Goal: Information Seeking & Learning: Understand process/instructions

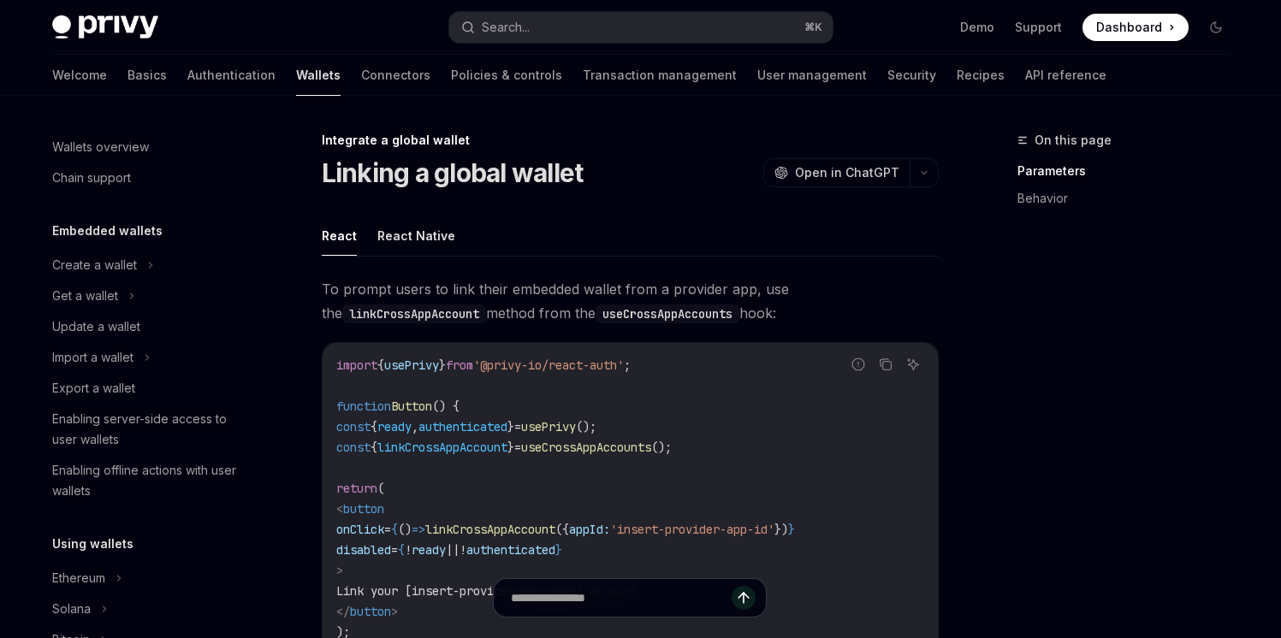
scroll to position [1047, 0]
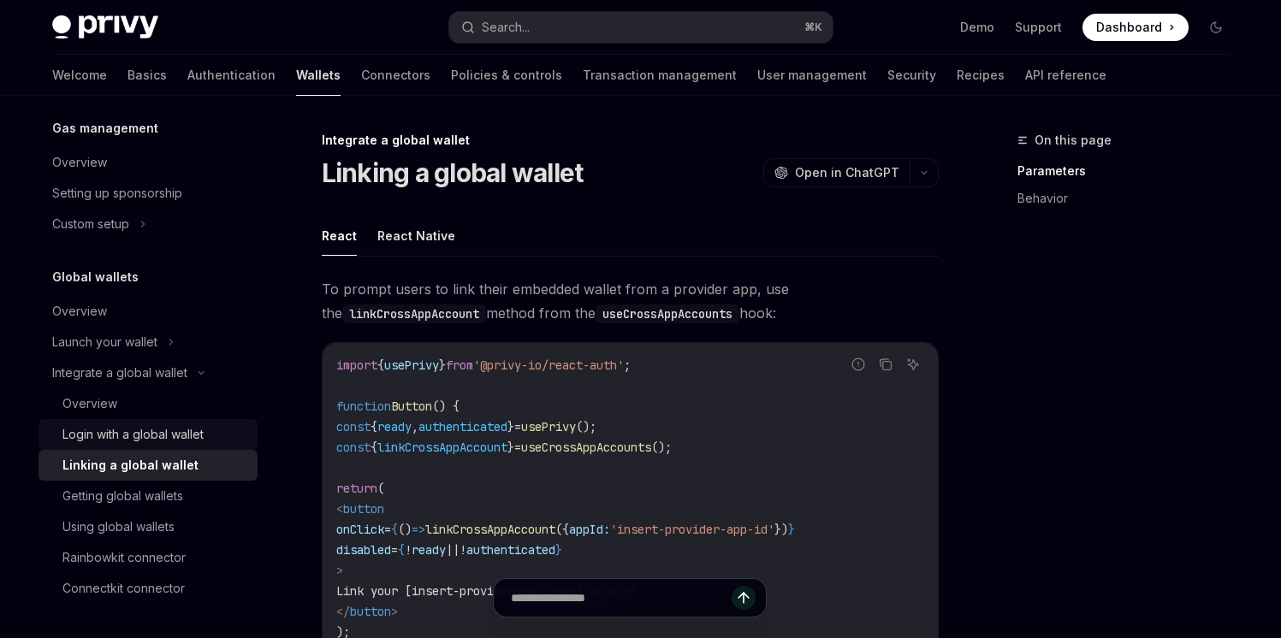
click at [175, 436] on div "Login with a global wallet" at bounding box center [132, 434] width 141 height 21
type textarea "*"
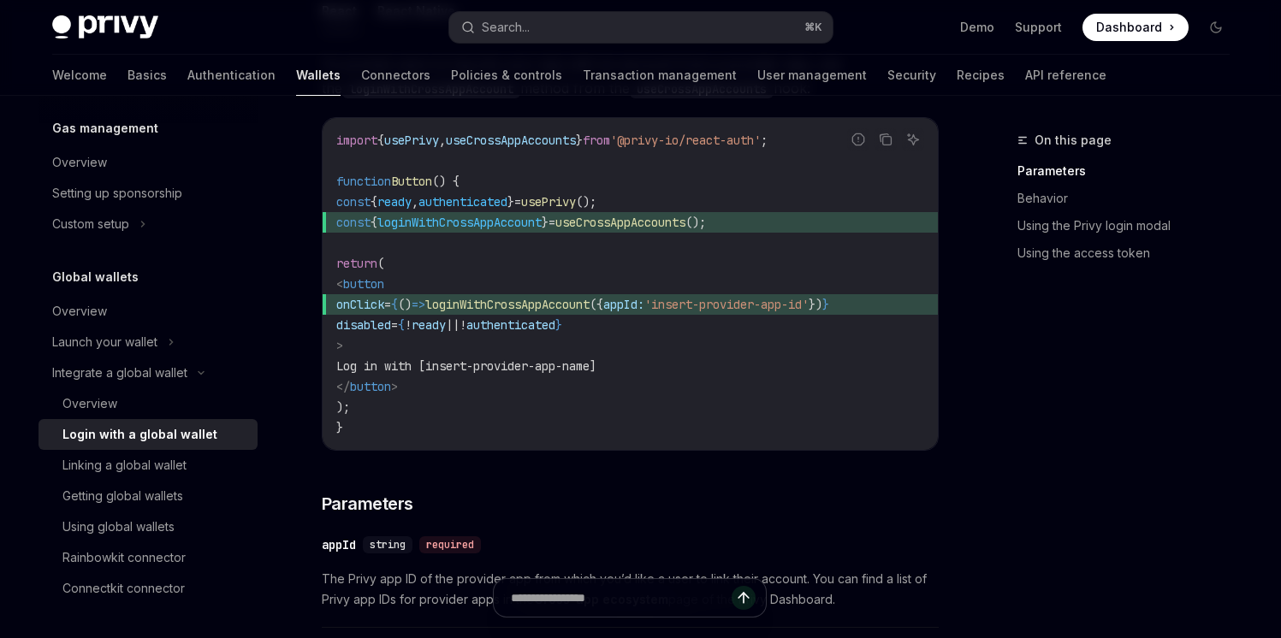
scroll to position [237, 0]
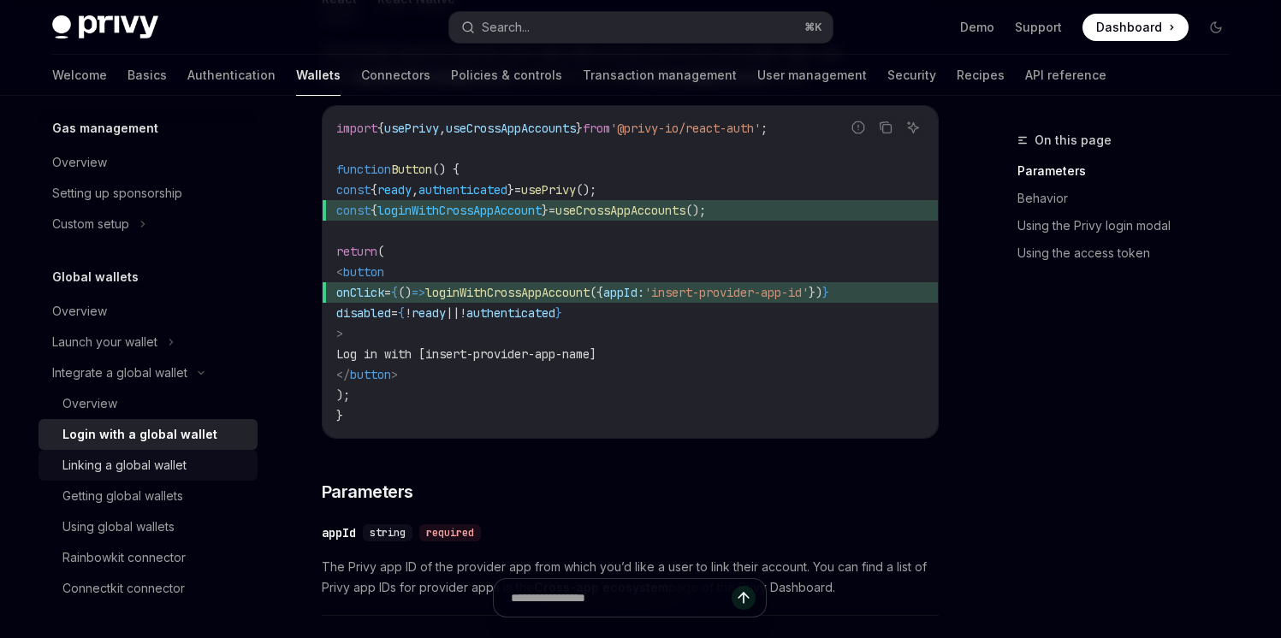
click at [144, 463] on div "Linking a global wallet" at bounding box center [124, 465] width 124 height 21
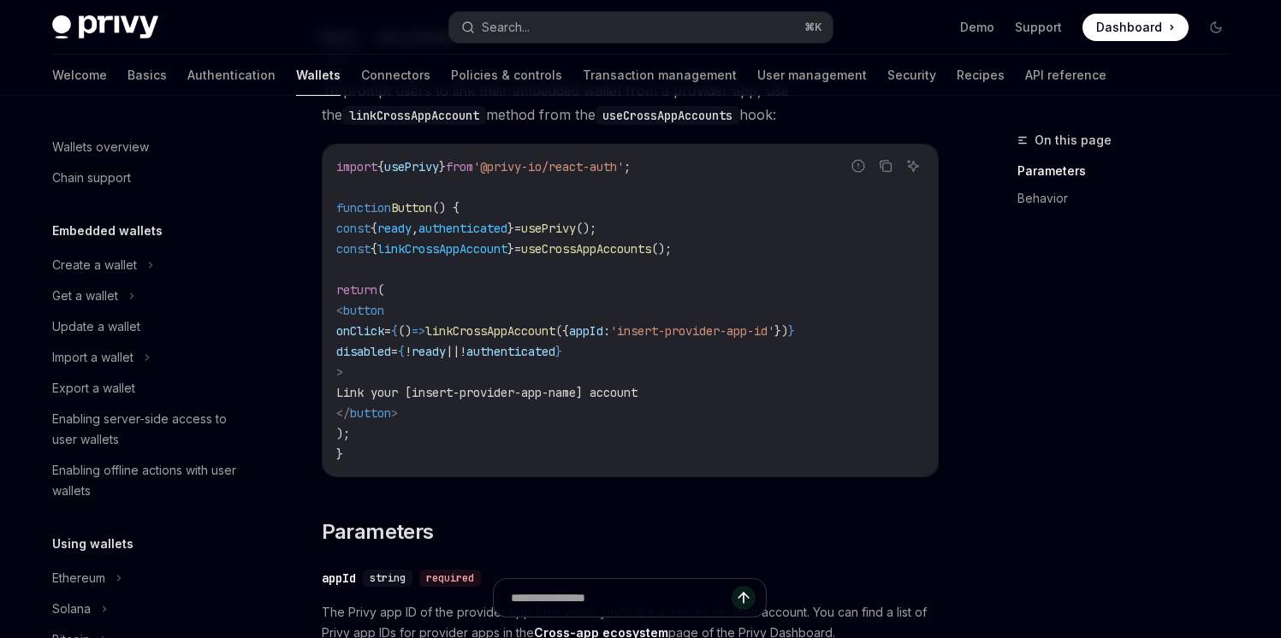
scroll to position [1047, 0]
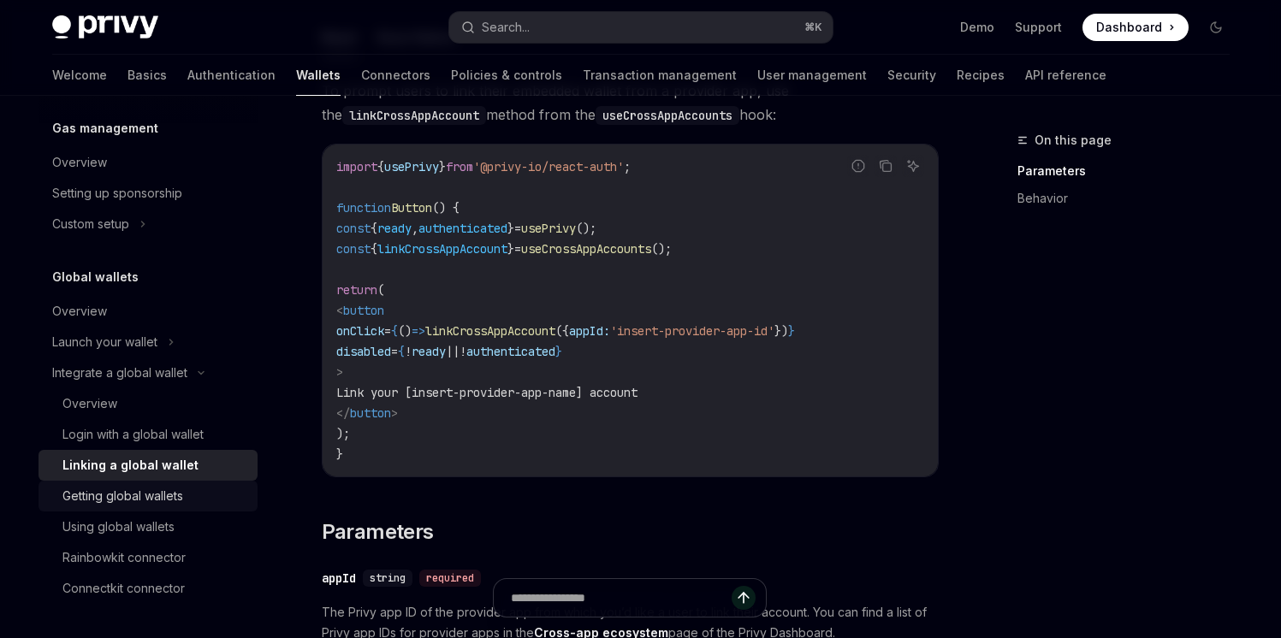
click at [186, 496] on div "Getting global wallets" at bounding box center [154, 496] width 185 height 21
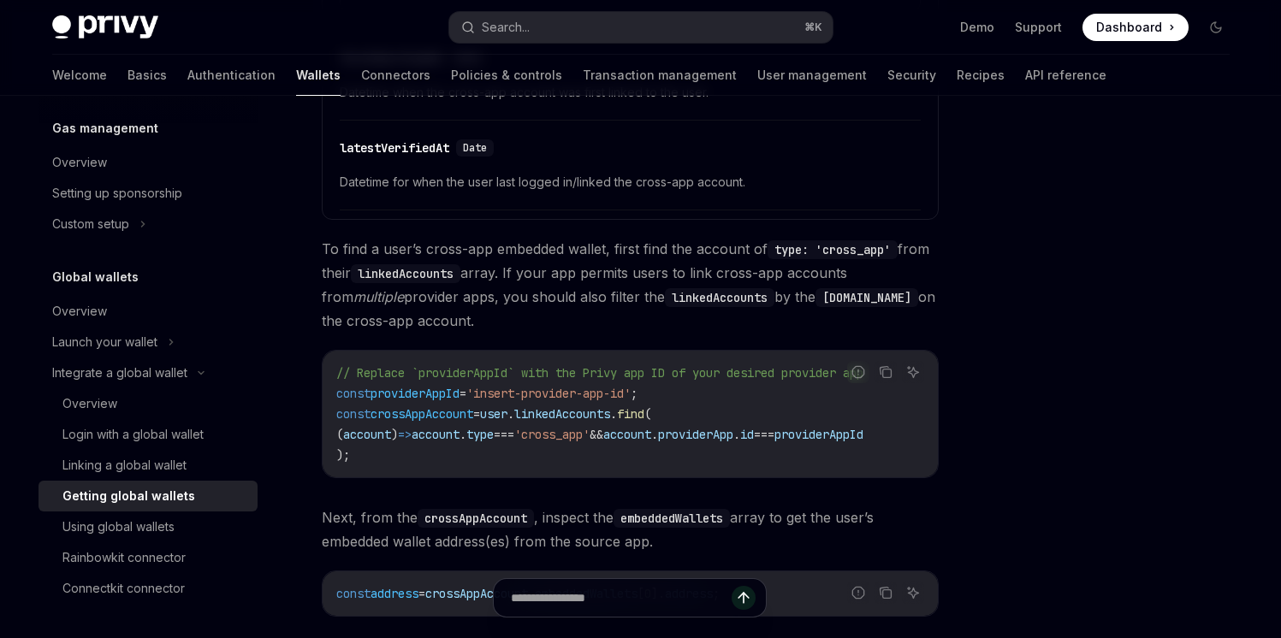
scroll to position [1042, 0]
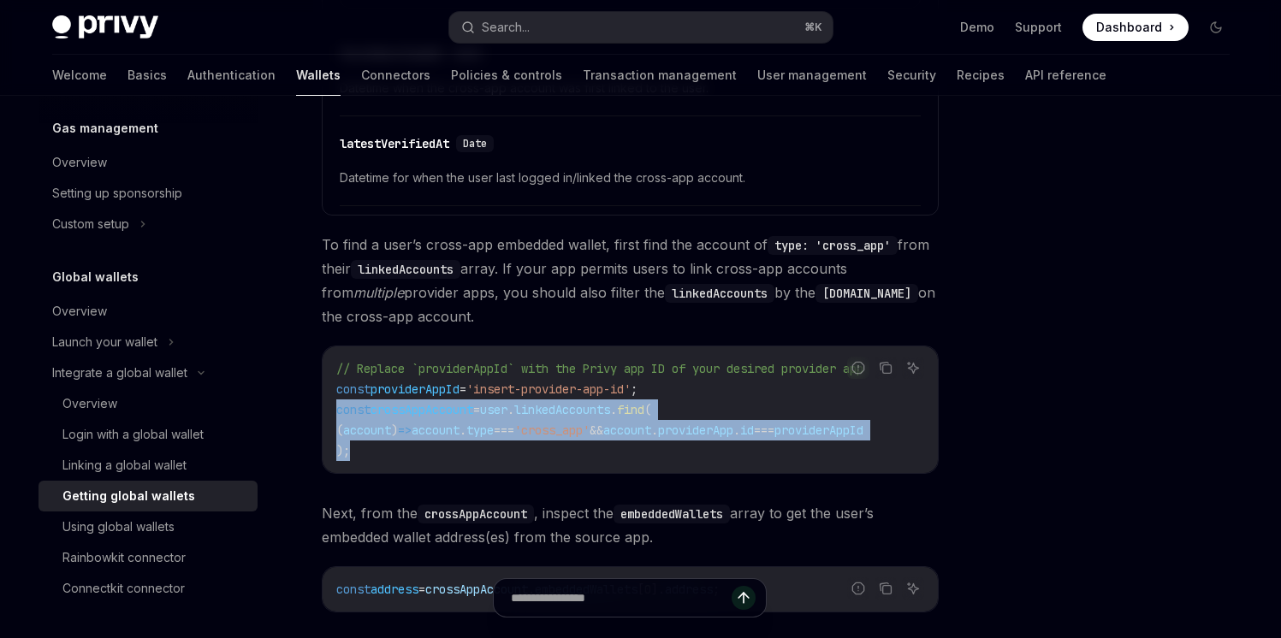
copy code "const crossAppAccount = user . linkedAccounts . find ( ( account ) => account .…"
drag, startPoint x: 382, startPoint y: 460, endPoint x: 325, endPoint y: 404, distance: 79.9
click at [325, 404] on div "// Replace `providerAppId` with the Privy app ID of your desired provider app c…" at bounding box center [630, 410] width 615 height 127
click at [590, 428] on span "'cross_app'" at bounding box center [551, 430] width 75 height 15
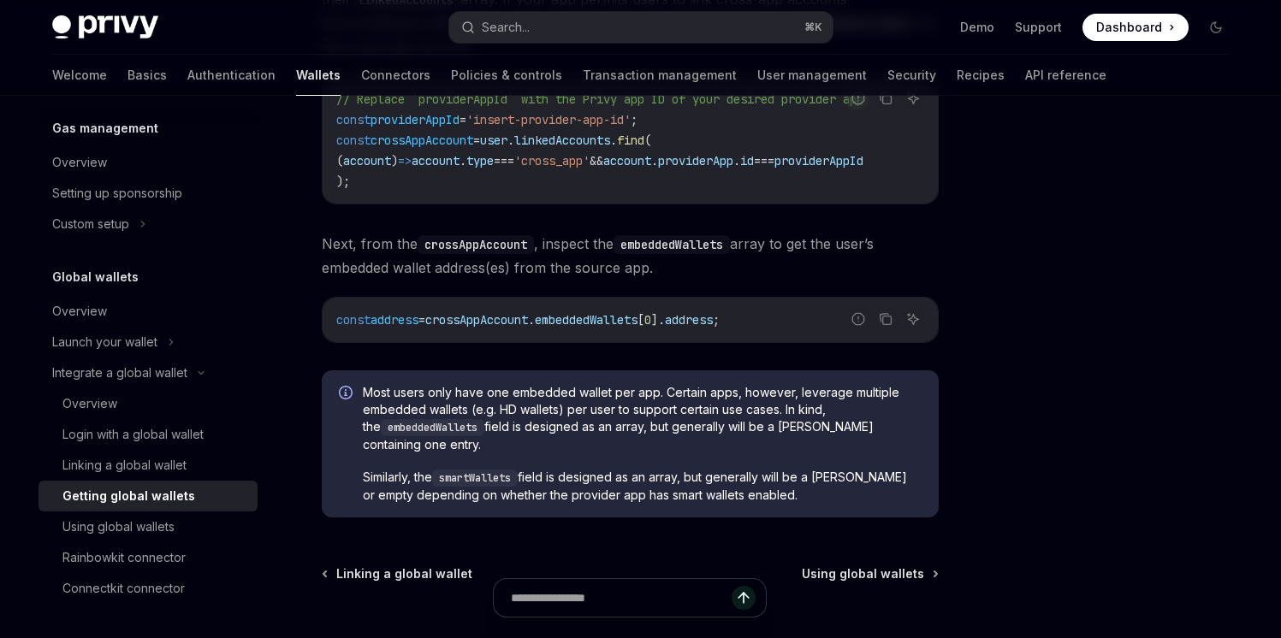
scroll to position [1314, 0]
click at [166, 526] on div "Using global wallets" at bounding box center [118, 527] width 112 height 21
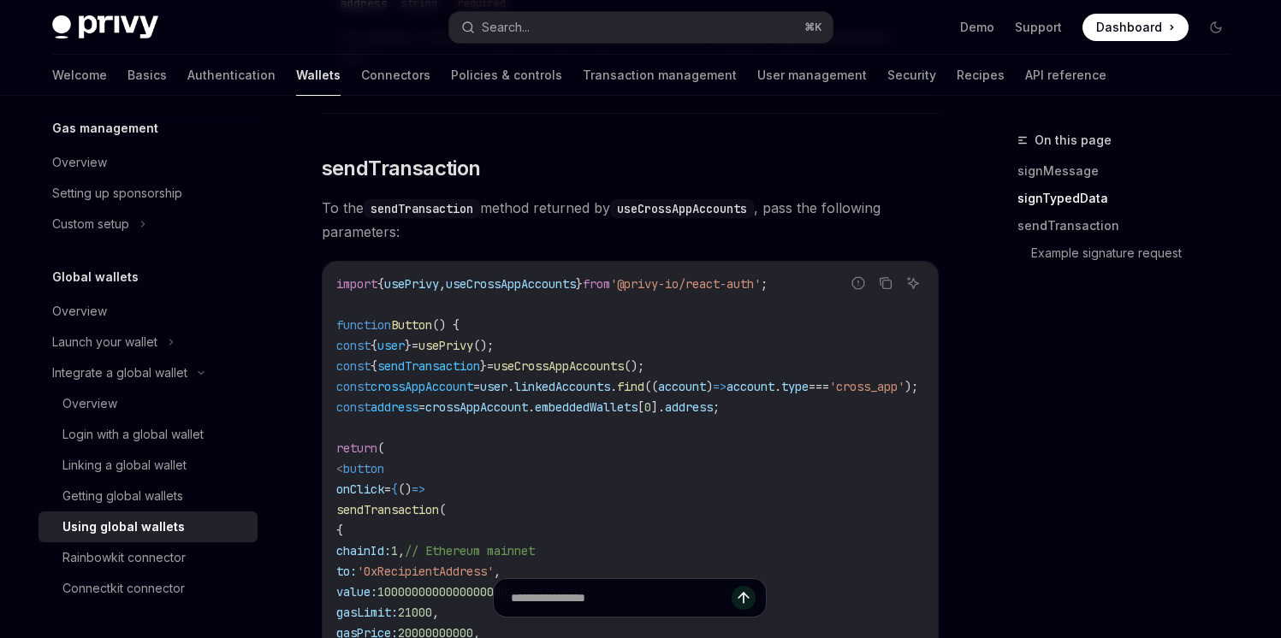
scroll to position [1674, 0]
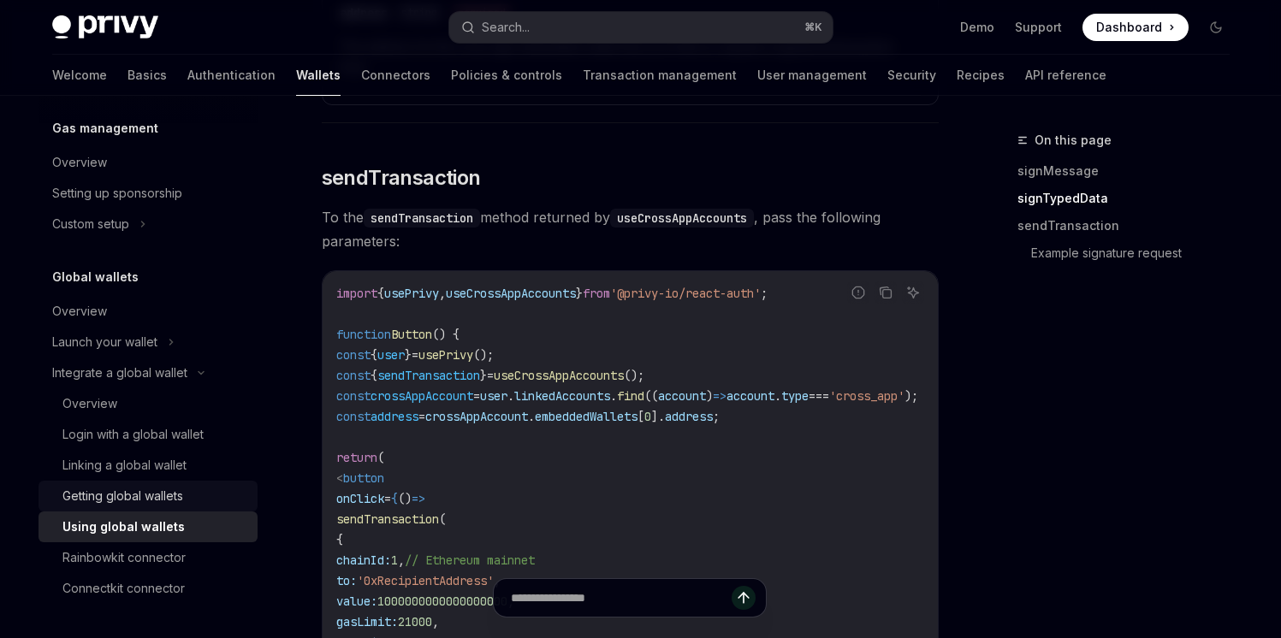
click at [134, 499] on div "Getting global wallets" at bounding box center [122, 496] width 121 height 21
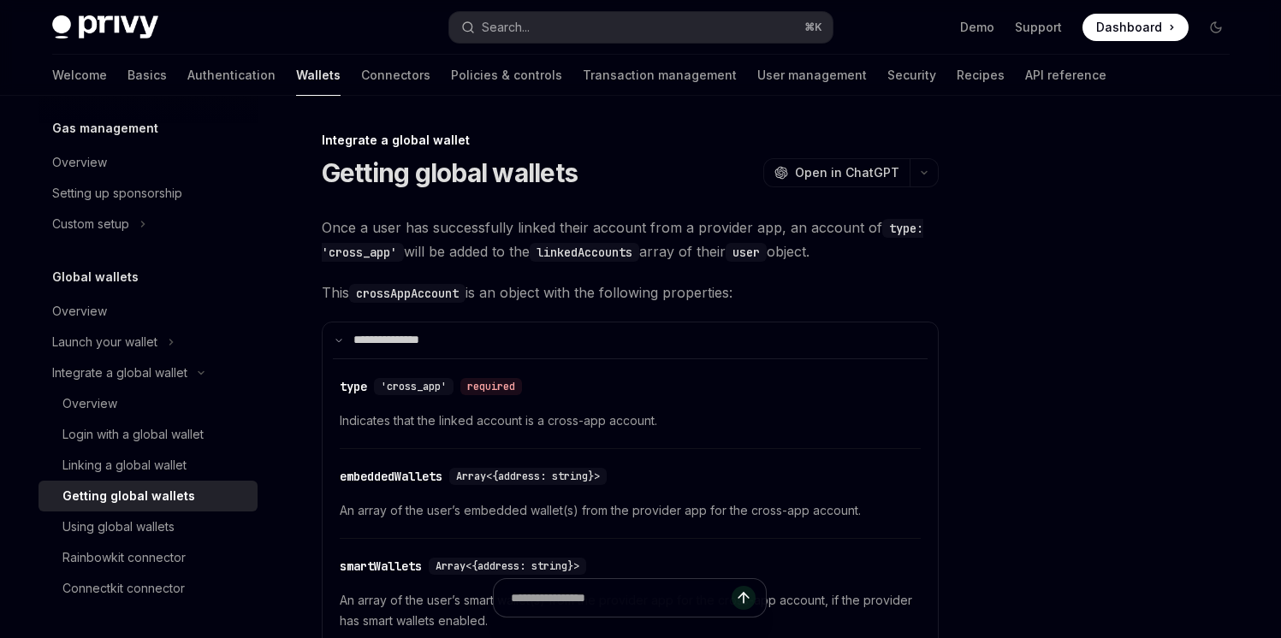
scroll to position [2, 0]
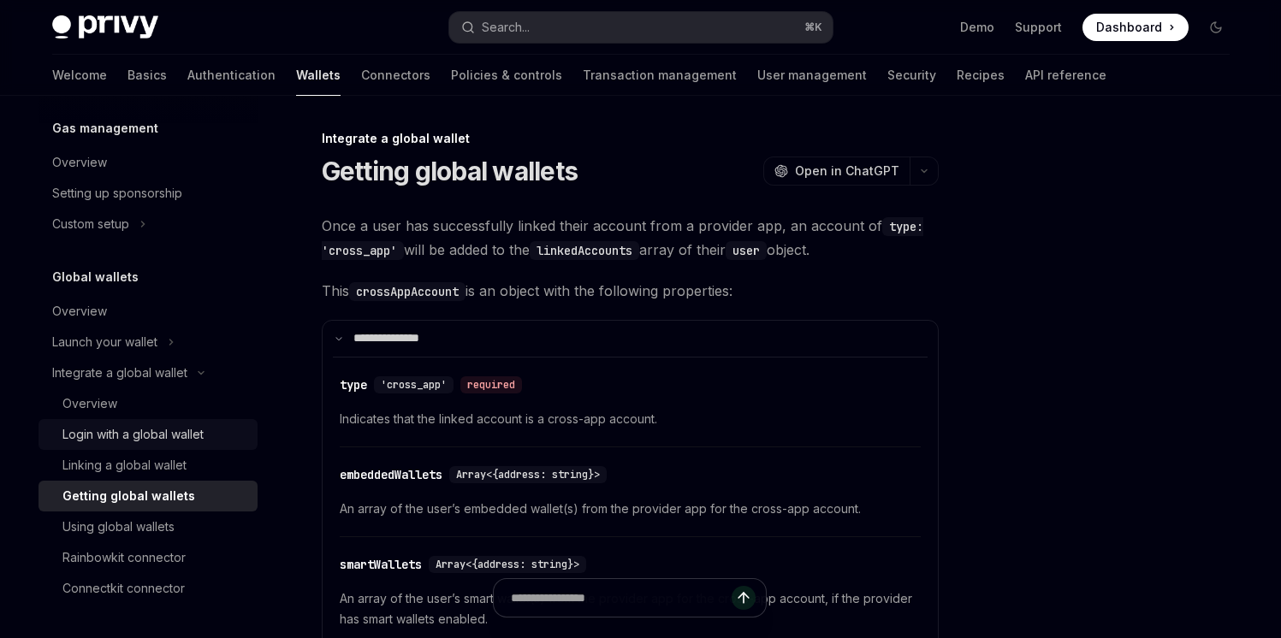
click at [167, 434] on div "Login with a global wallet" at bounding box center [132, 434] width 141 height 21
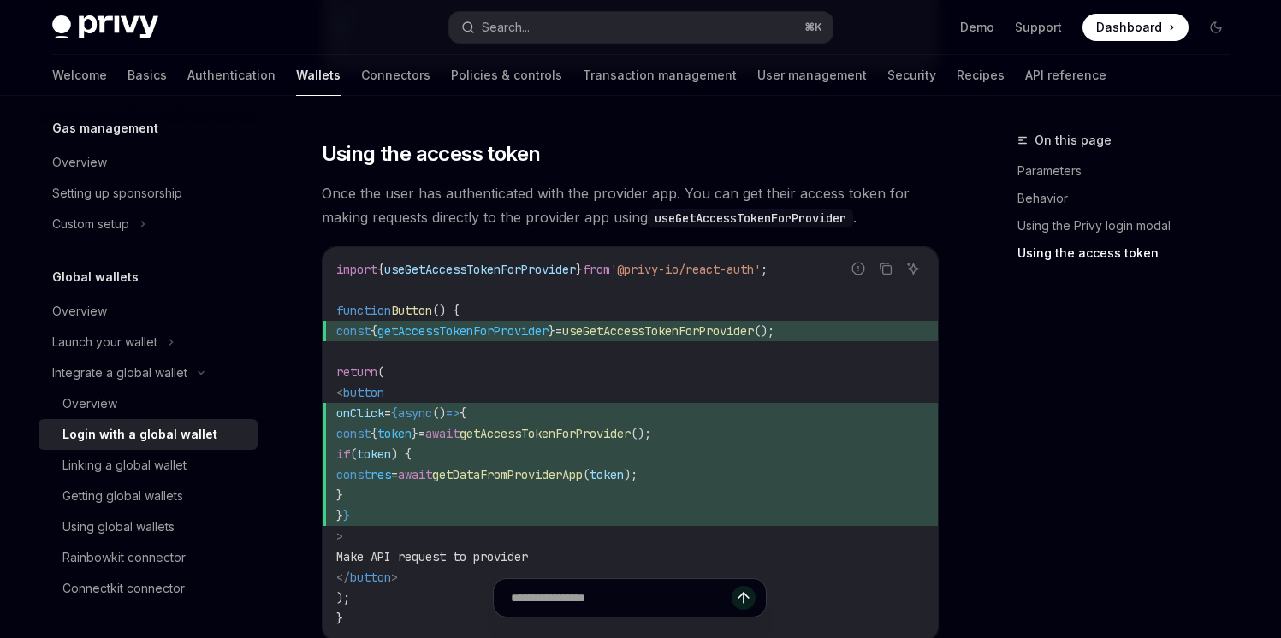
scroll to position [1617, 0]
click at [736, 208] on code "useGetAccessTokenForProvider" at bounding box center [750, 217] width 205 height 19
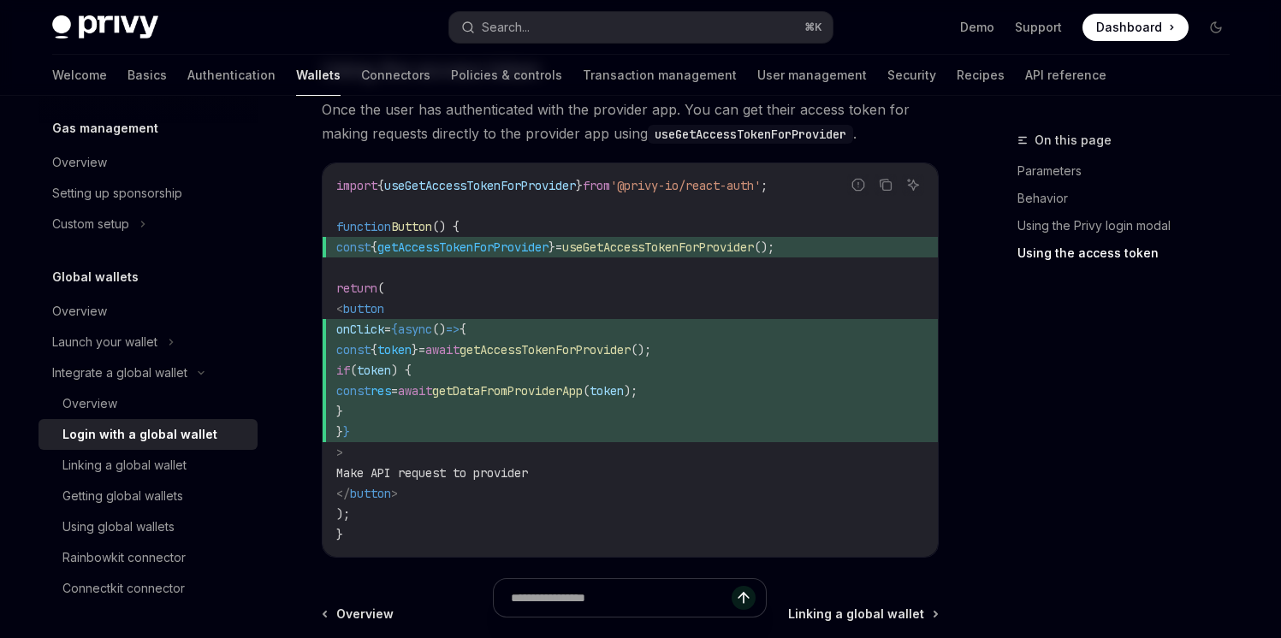
click at [661, 422] on span "} }" at bounding box center [630, 432] width 588 height 21
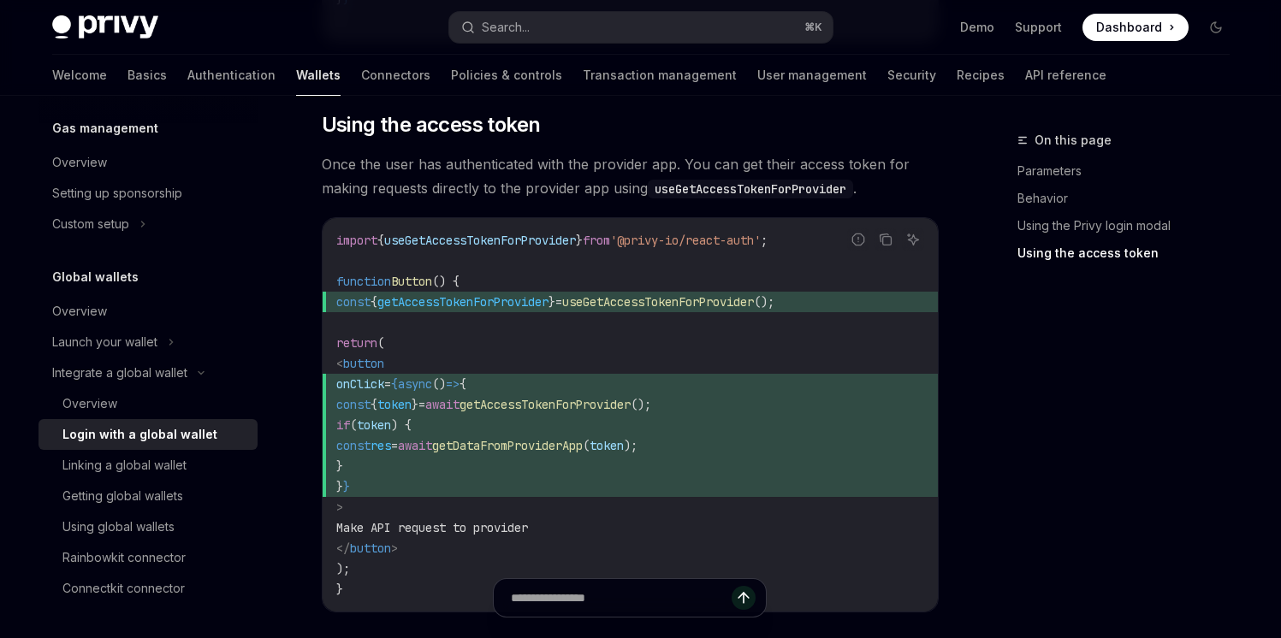
scroll to position [1645, 0]
click at [764, 181] on code "useGetAccessTokenForProvider" at bounding box center [750, 190] width 205 height 19
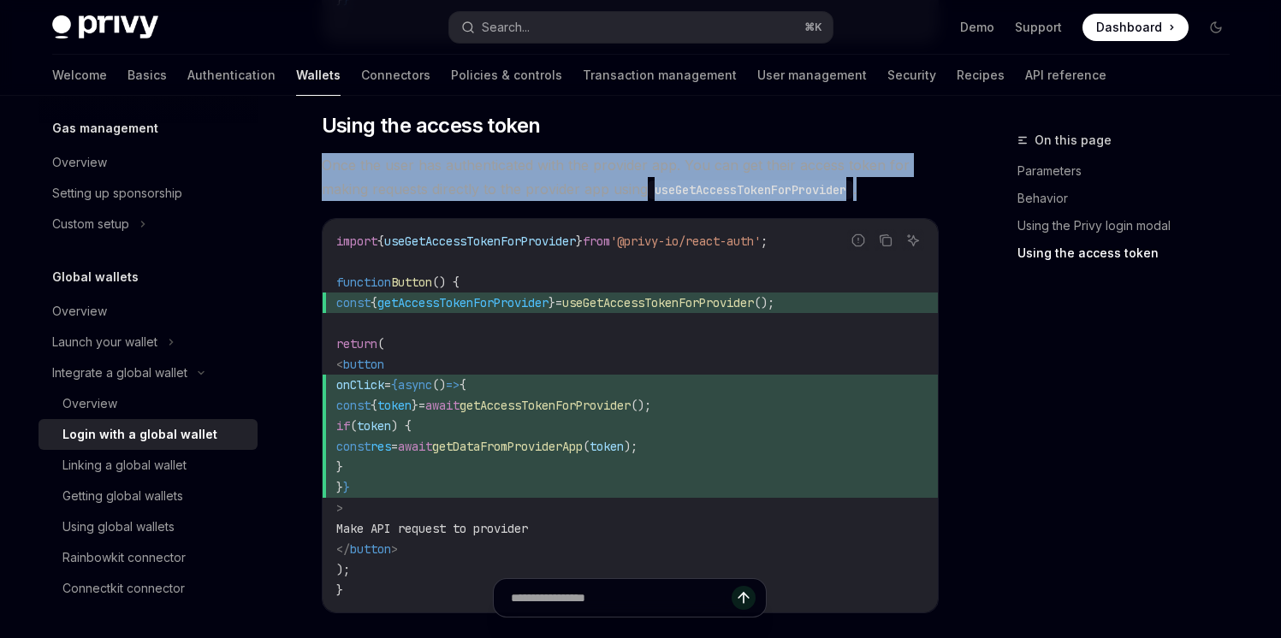
drag, startPoint x: 883, startPoint y: 176, endPoint x: 869, endPoint y: 131, distance: 47.6
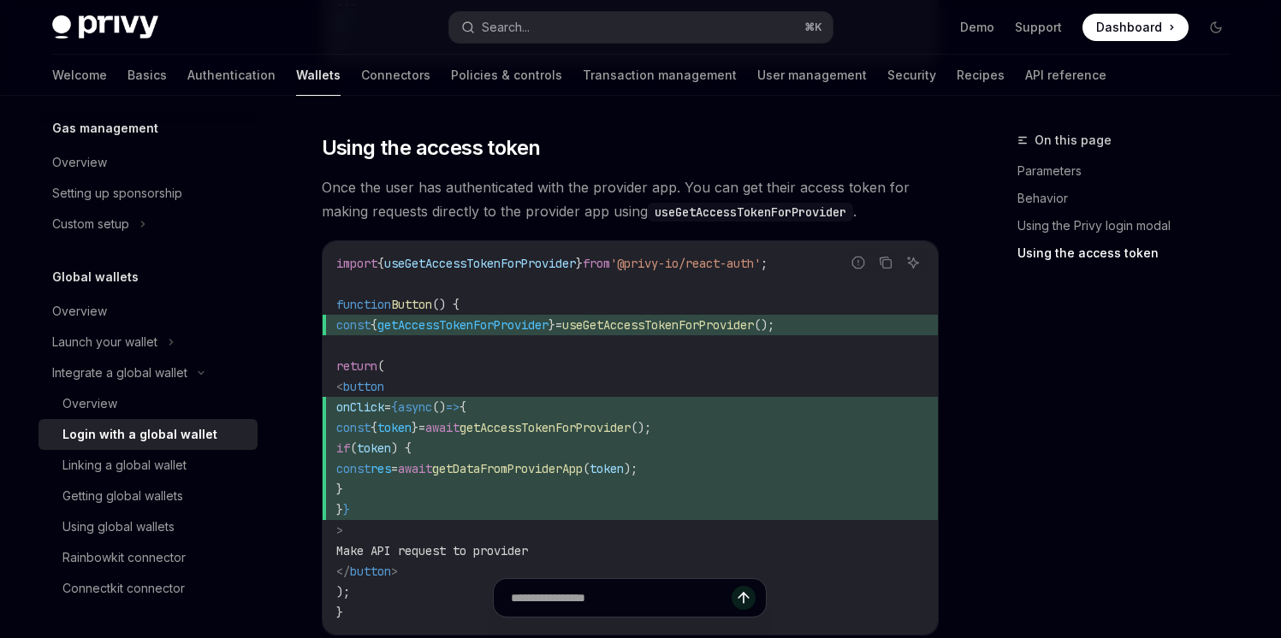
click at [599, 193] on span "Once the user has authenticated with the provider app. You can get their access…" at bounding box center [630, 199] width 617 height 48
click at [778, 203] on code "useGetAccessTokenForProvider" at bounding box center [750, 212] width 205 height 19
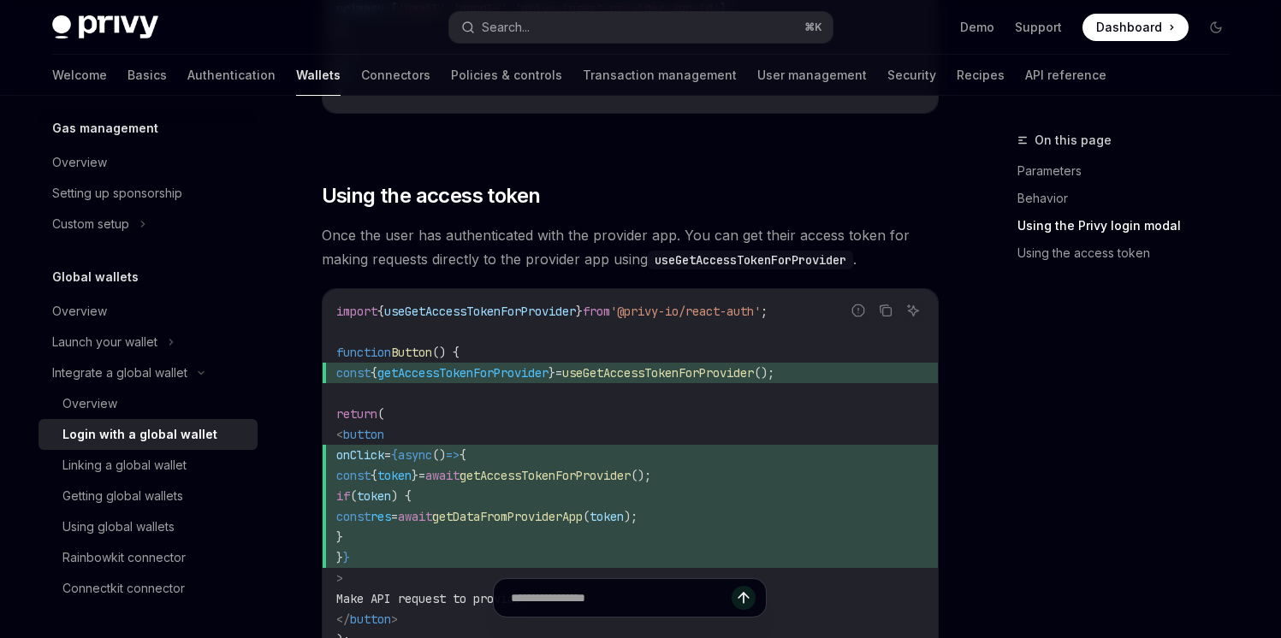
scroll to position [1552, 0]
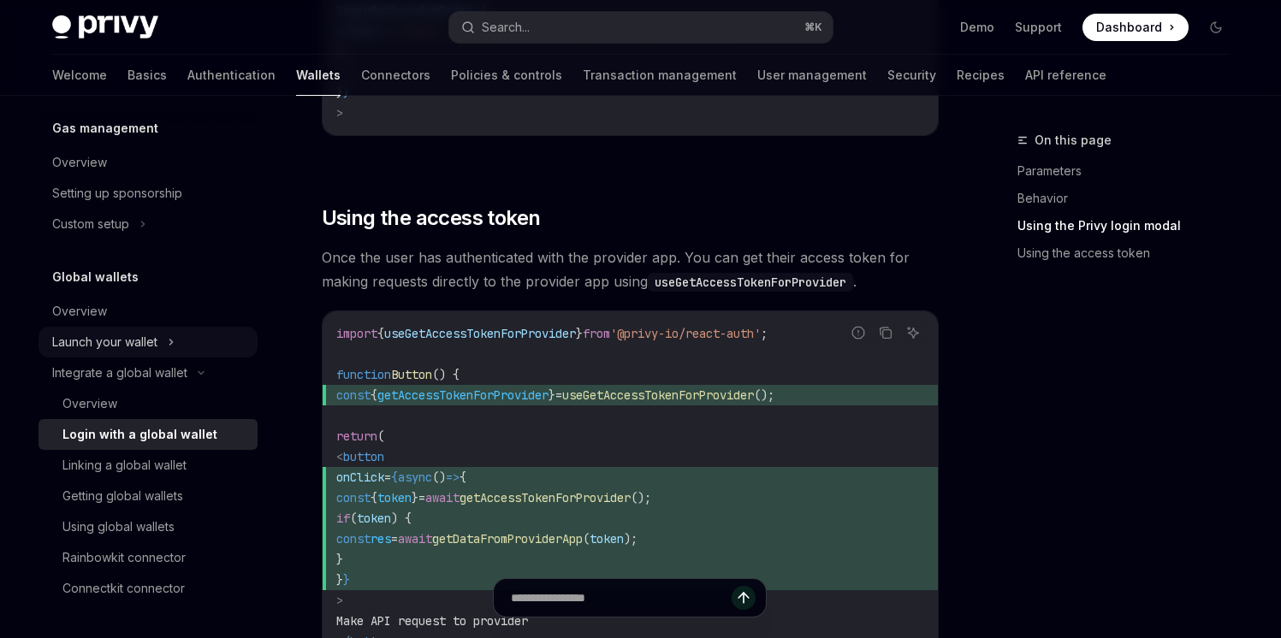
click at [193, 338] on div "Launch your wallet" at bounding box center [148, 342] width 219 height 31
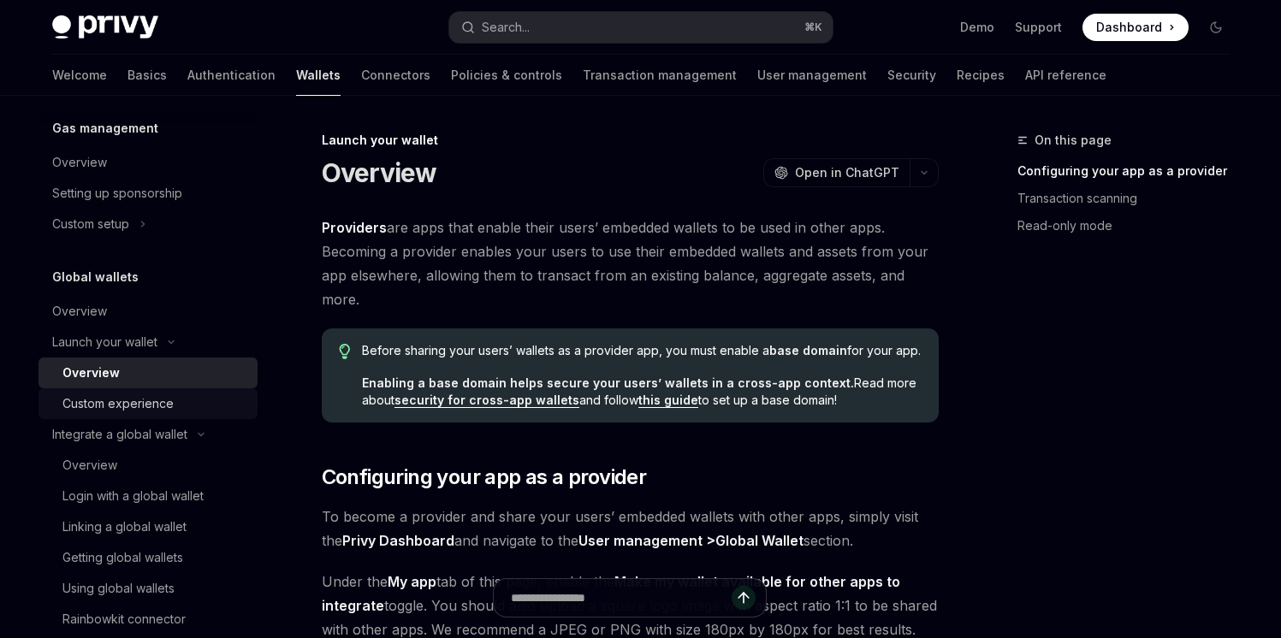
click at [178, 396] on div "Custom experience" at bounding box center [154, 404] width 185 height 21
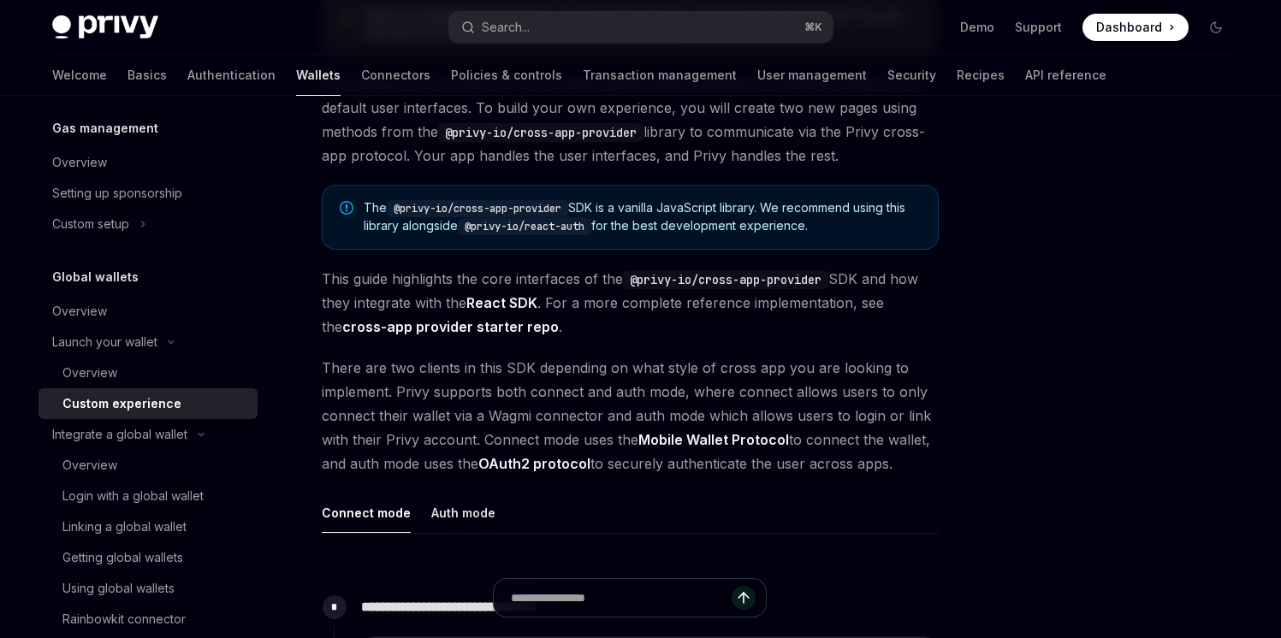
scroll to position [246, 0]
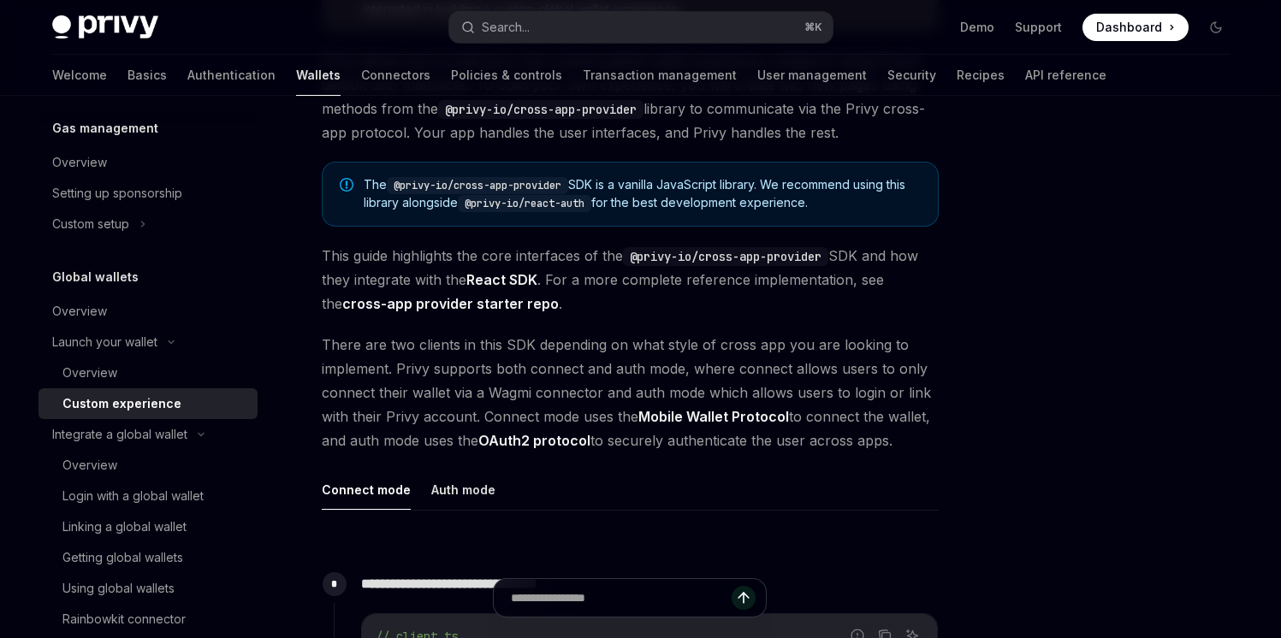
drag, startPoint x: 854, startPoint y: 205, endPoint x: 328, endPoint y: 183, distance: 526.7
click at [328, 182] on div "The @privy-io/cross-app-provider SDK is a vanilla JavaScript library. We recomm…" at bounding box center [630, 194] width 617 height 65
copy span "The @privy-io/cross-app-provider SDK is a vanilla JavaScript library. We recomm…"
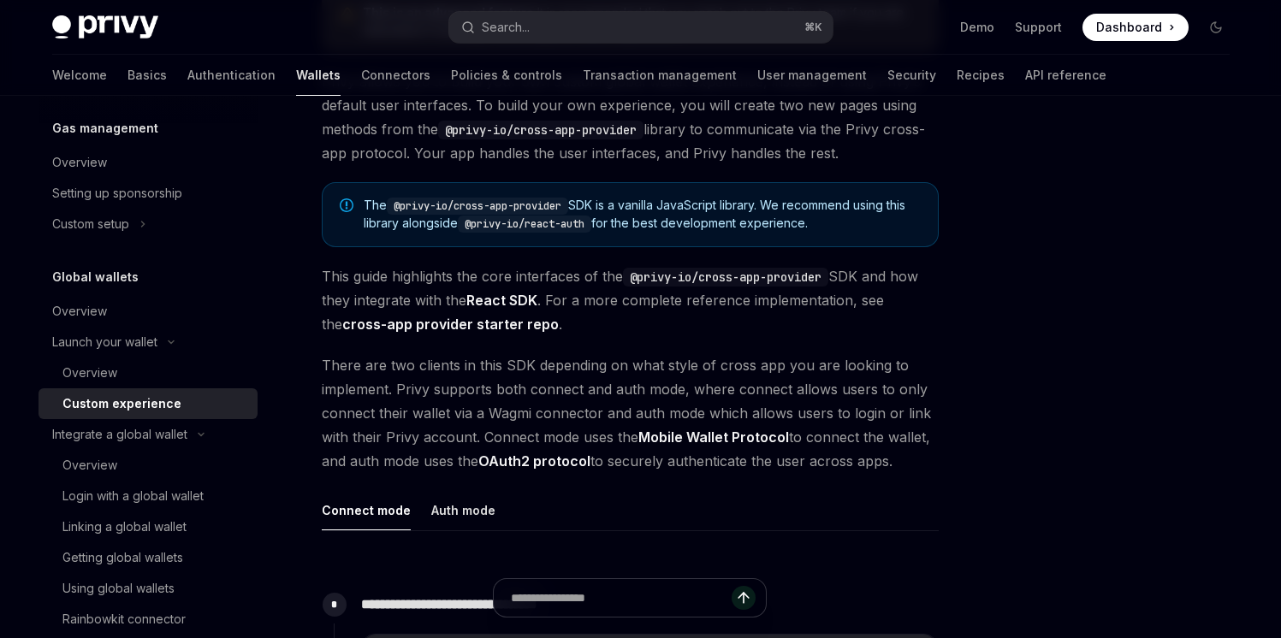
scroll to position [222, 0]
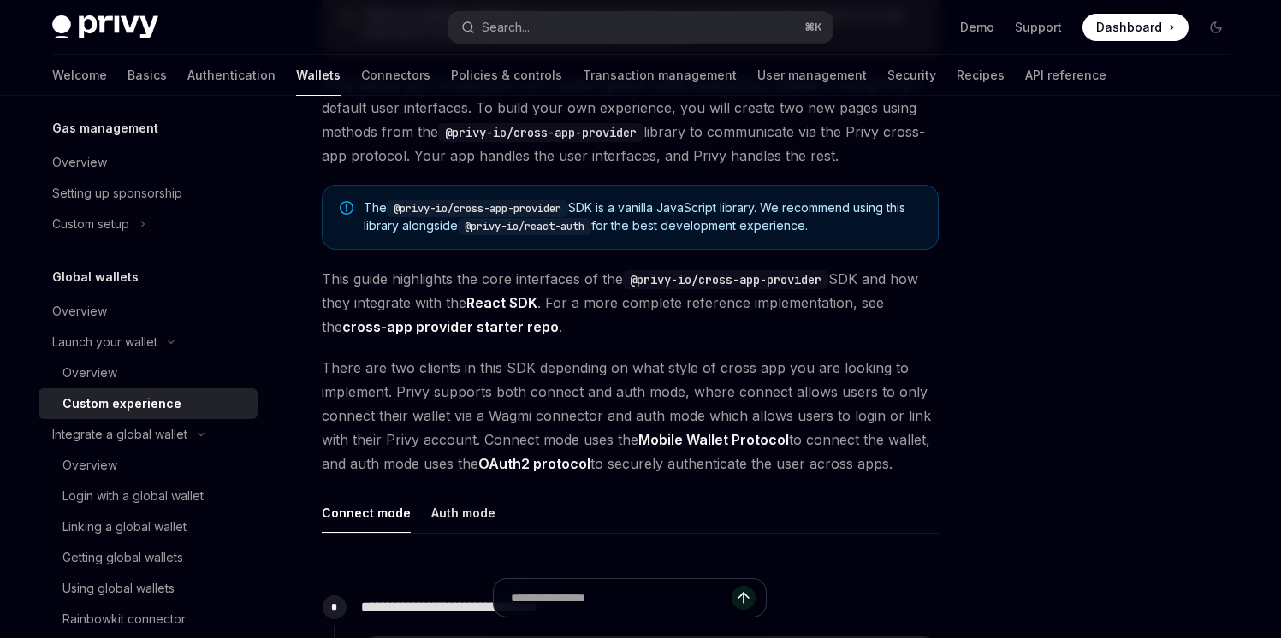
click at [728, 216] on span "The @privy-io/cross-app-provider SDK is a vanilla JavaScript library. We recomm…" at bounding box center [642, 217] width 557 height 36
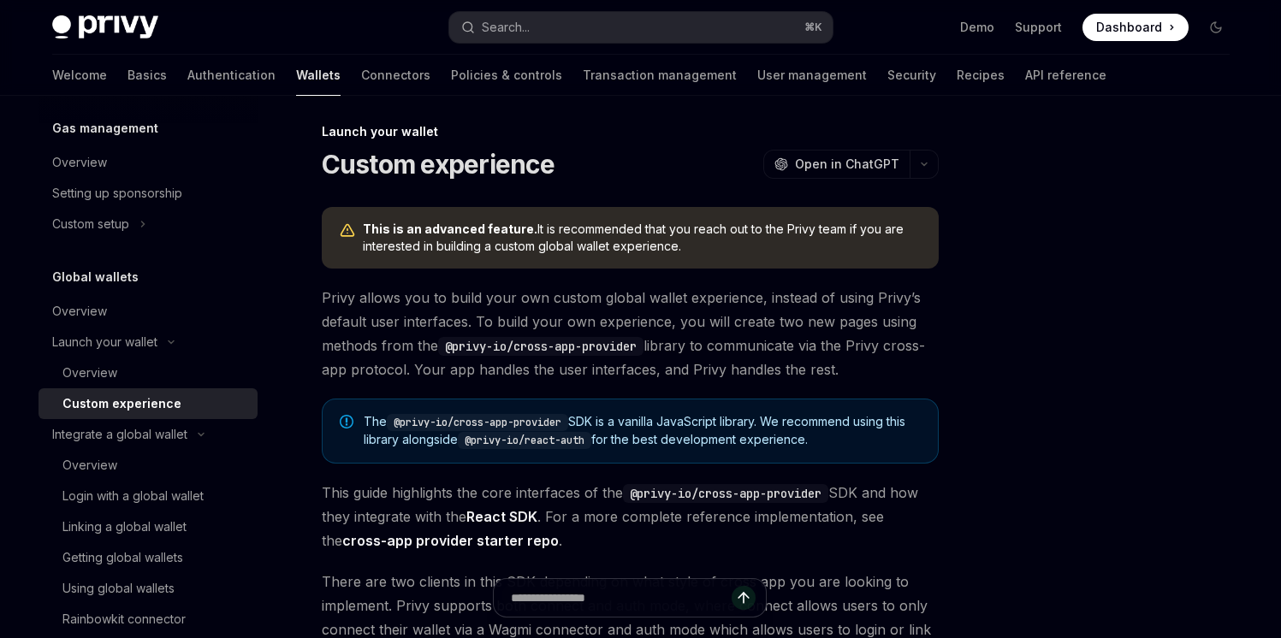
scroll to position [0, 0]
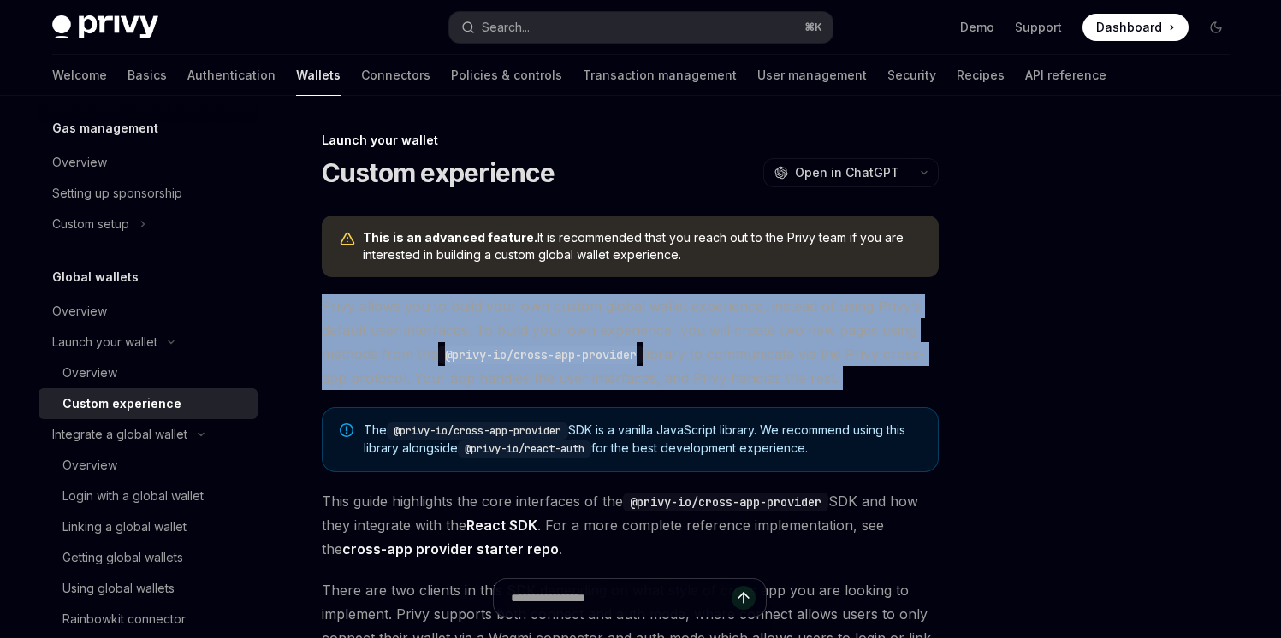
drag, startPoint x: 323, startPoint y: 303, endPoint x: 884, endPoint y: 389, distance: 568.0
copy div "Privy allows you to build your own custom global wallet experience, instead of …"
click at [881, 387] on span "Privy allows you to build your own custom global wallet experience, instead of …" at bounding box center [630, 342] width 617 height 96
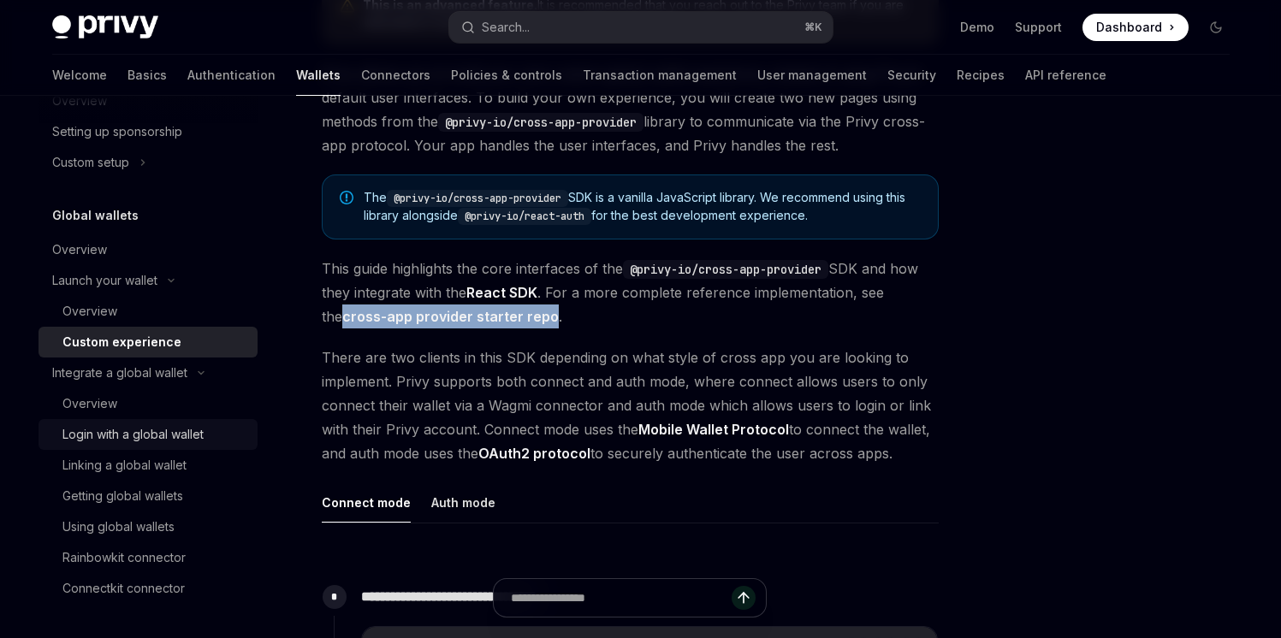
scroll to position [1098, 0]
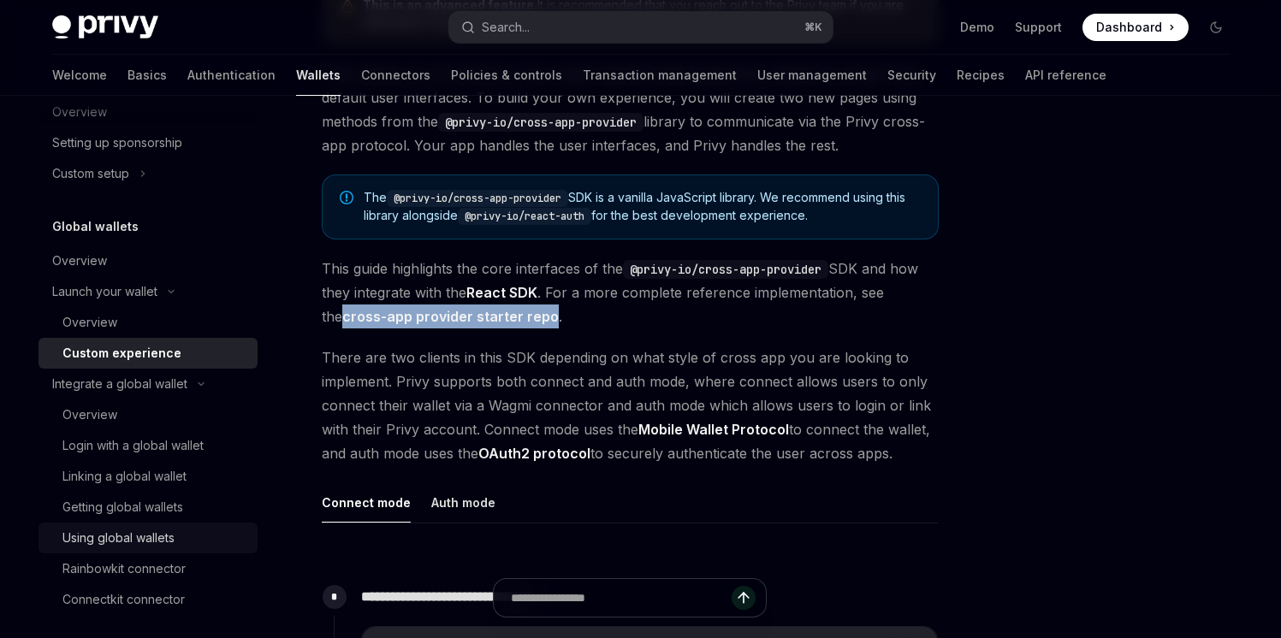
click at [169, 532] on div "Using global wallets" at bounding box center [118, 538] width 112 height 21
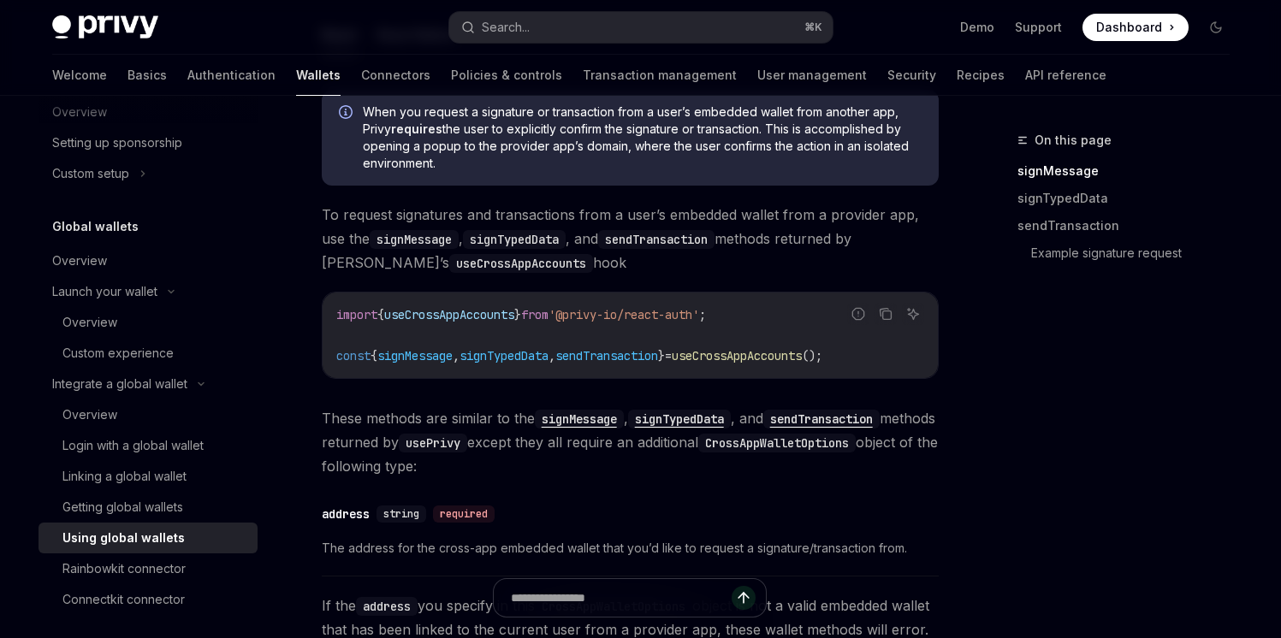
scroll to position [395, 0]
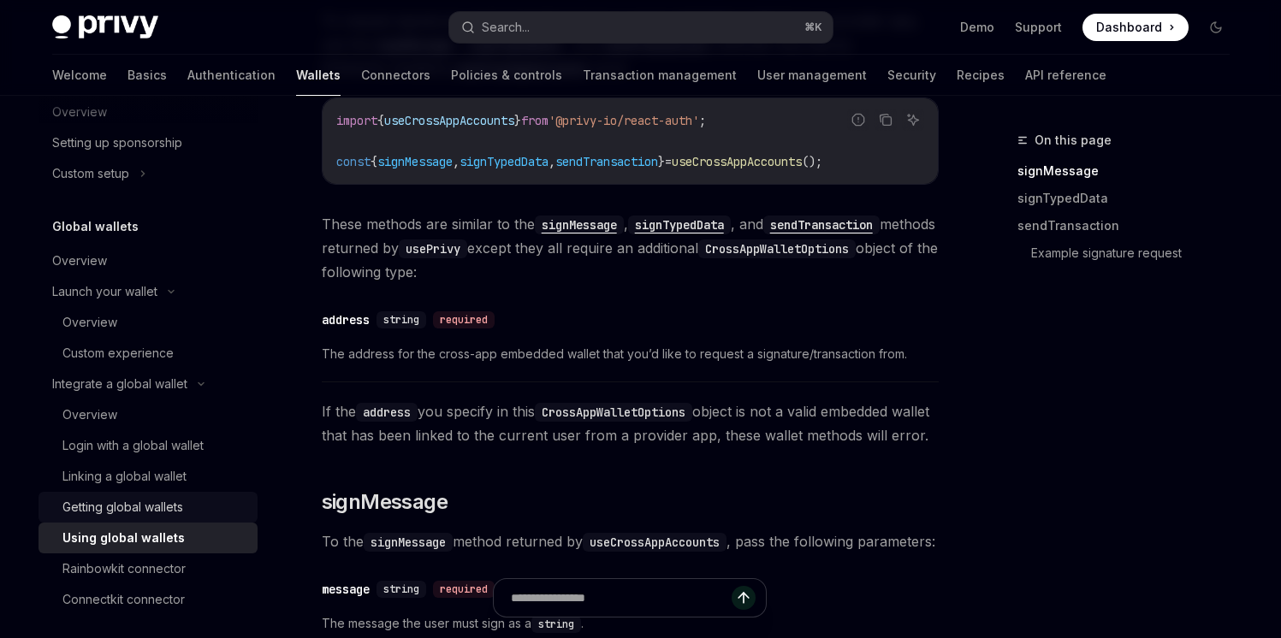
click at [103, 515] on div "Getting global wallets" at bounding box center [122, 507] width 121 height 21
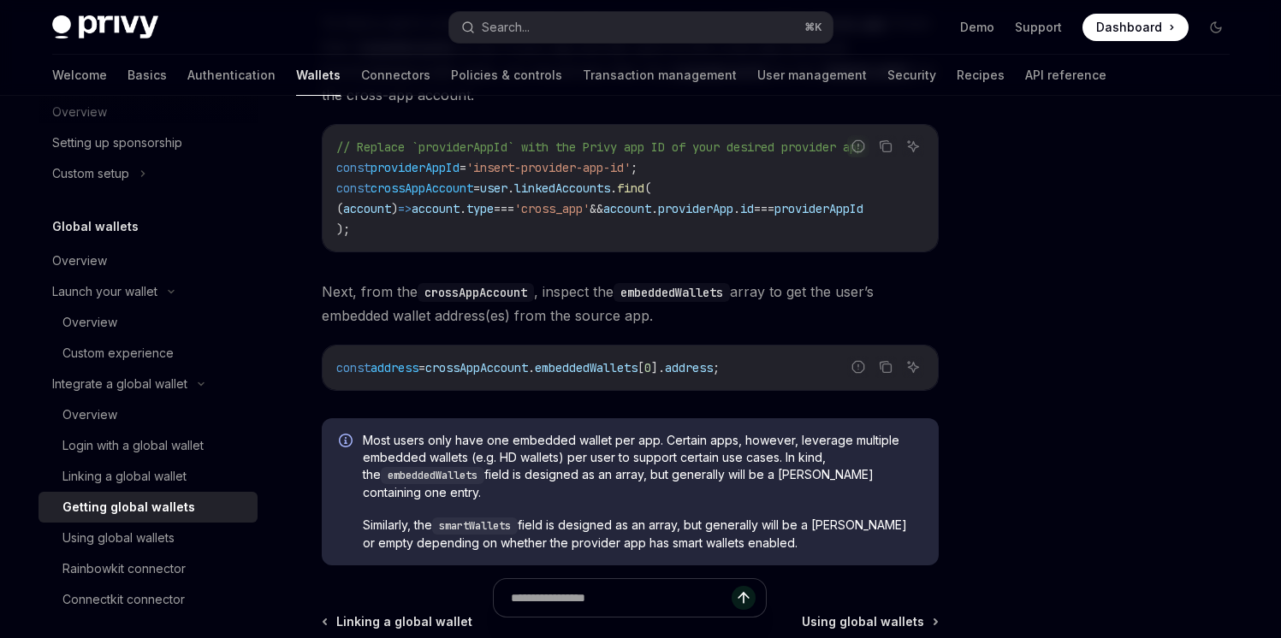
scroll to position [1136, 0]
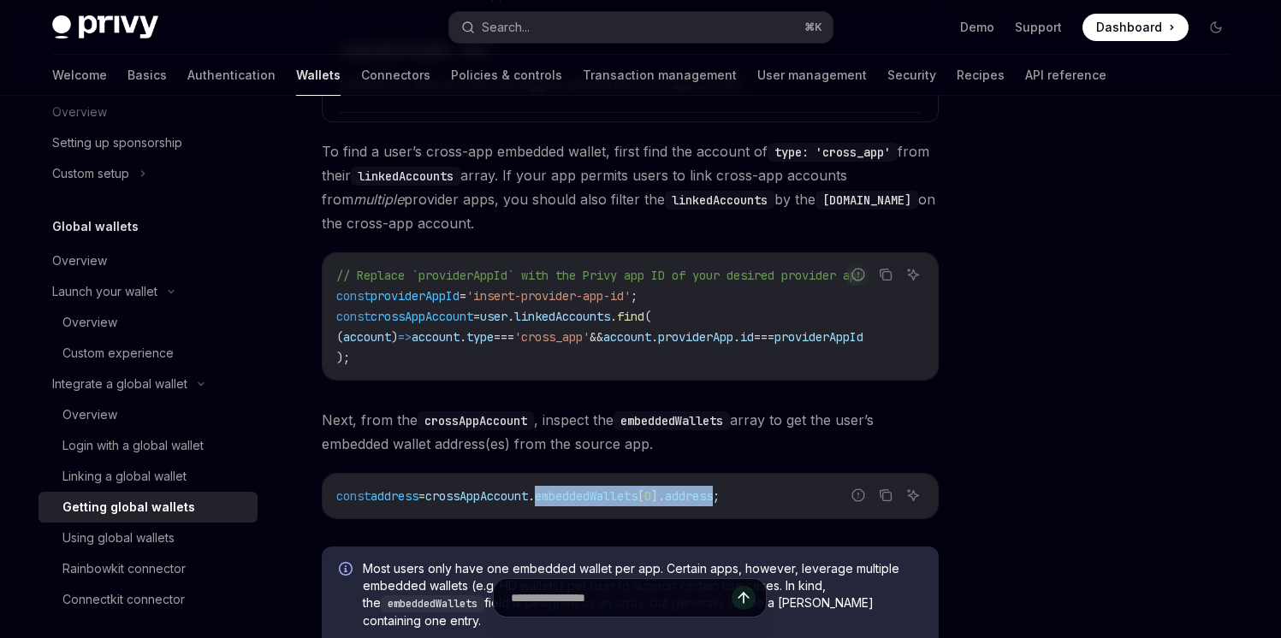
drag, startPoint x: 754, startPoint y: 503, endPoint x: 567, endPoint y: 504, distance: 187.4
click at [567, 504] on span "const address = crossAppAccount . embeddedWallets [ 0 ]. address ;" at bounding box center [527, 496] width 383 height 15
copy span "embeddedWallets [ 0 ]. address"
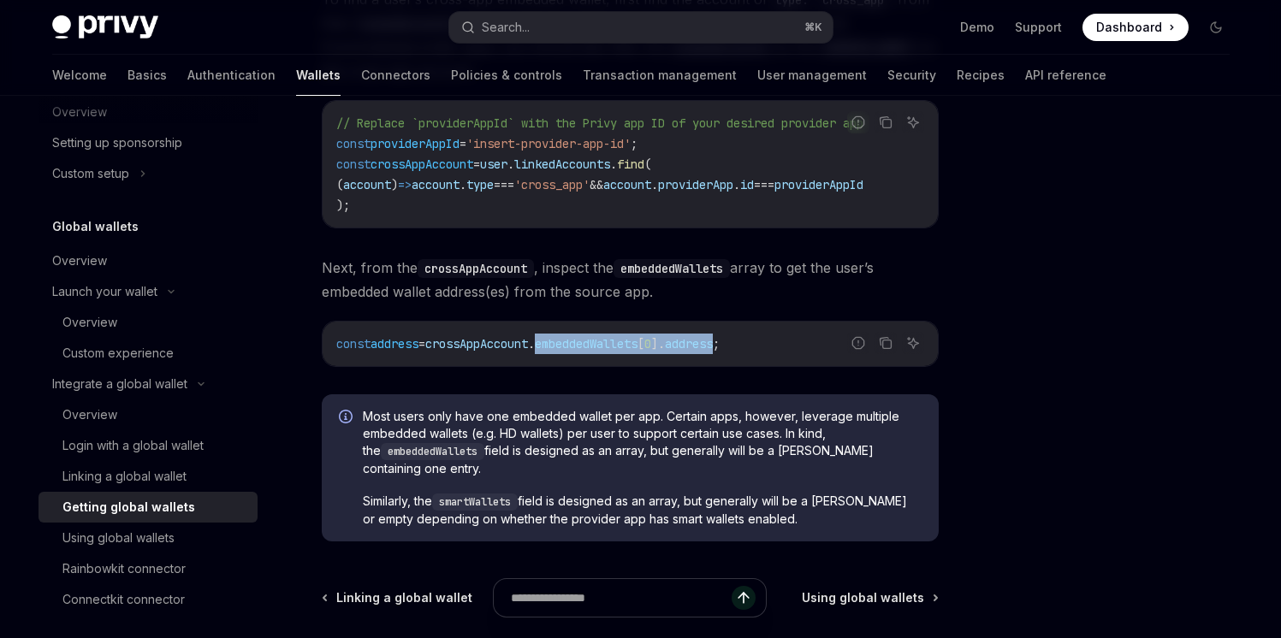
scroll to position [1279, 0]
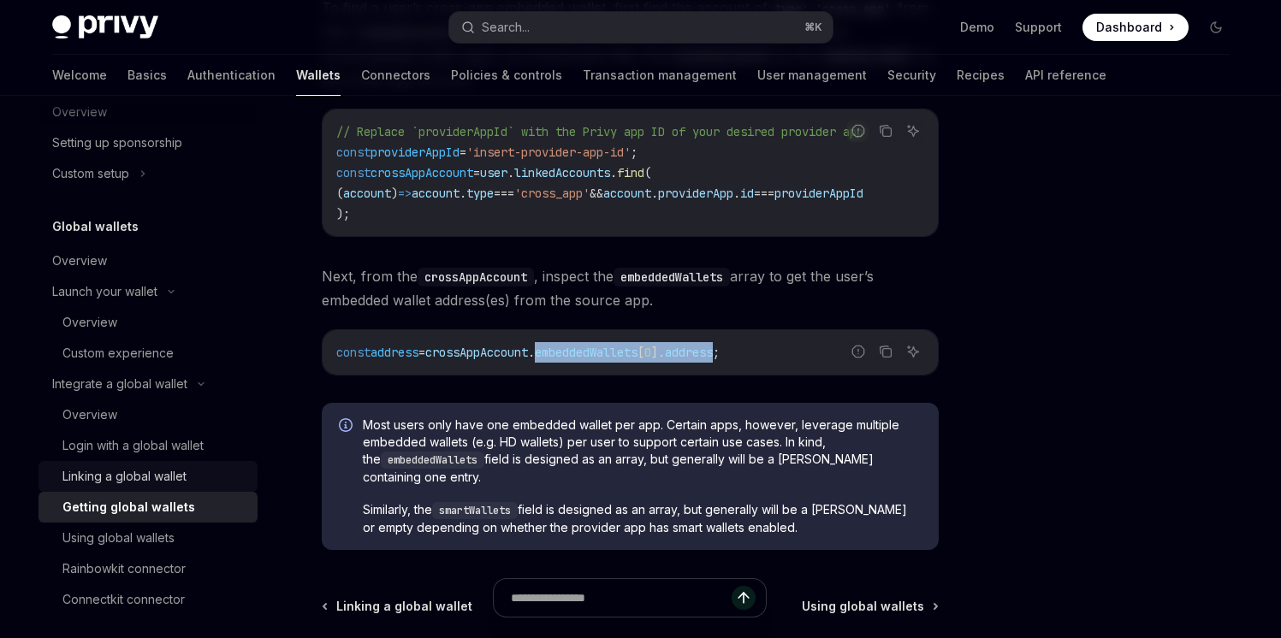
click at [161, 478] on div "Linking a global wallet" at bounding box center [124, 476] width 124 height 21
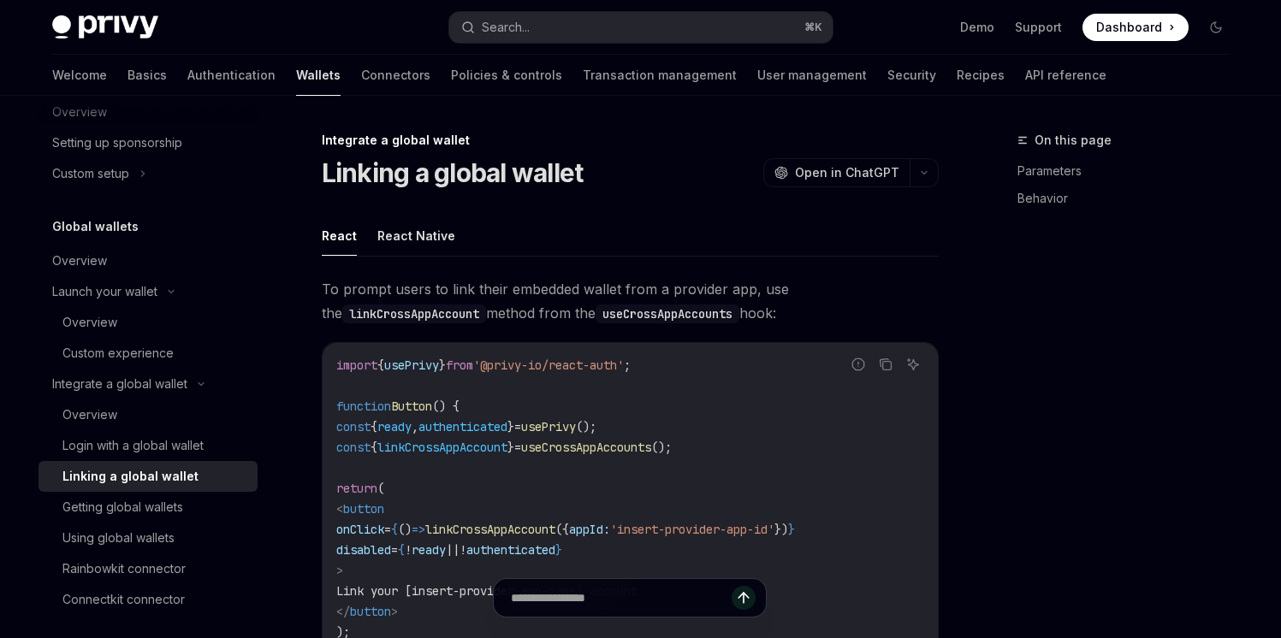
type textarea "*"
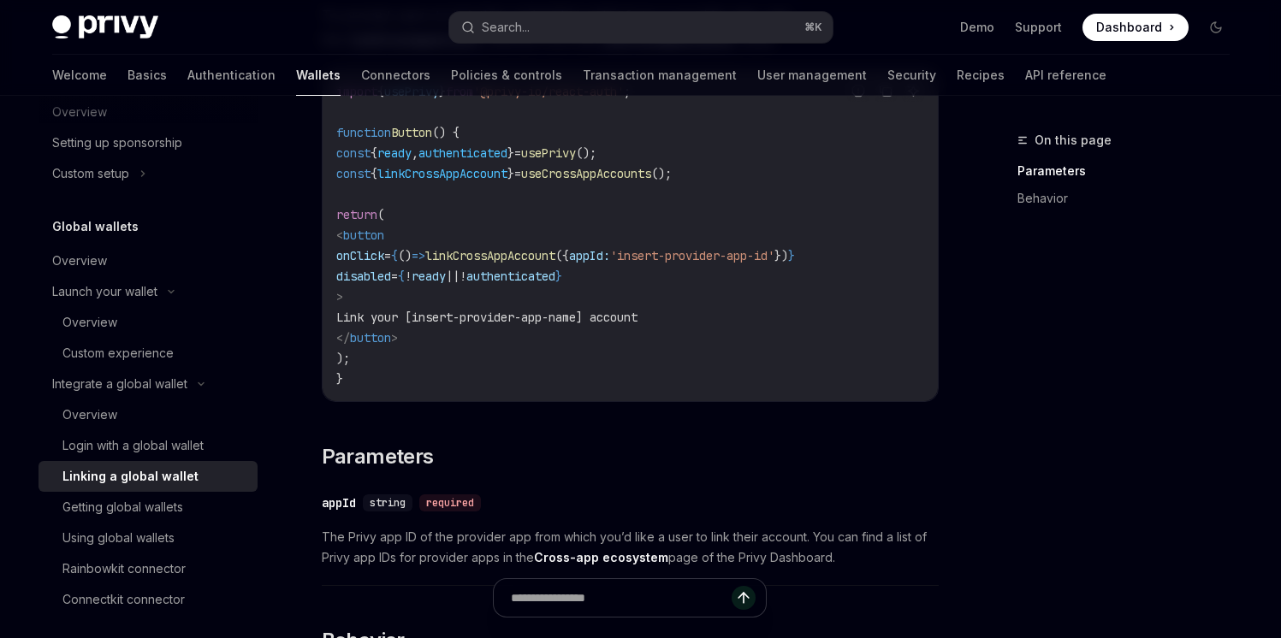
scroll to position [276, 0]
